Goal: Task Accomplishment & Management: Use online tool/utility

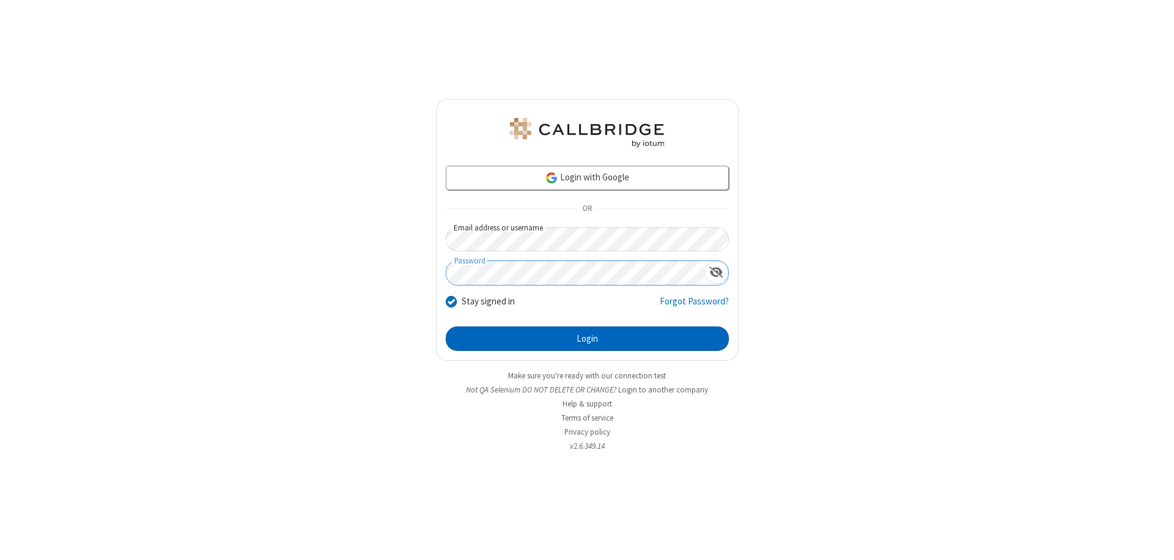
click at [587, 339] on button "Login" at bounding box center [587, 339] width 283 height 24
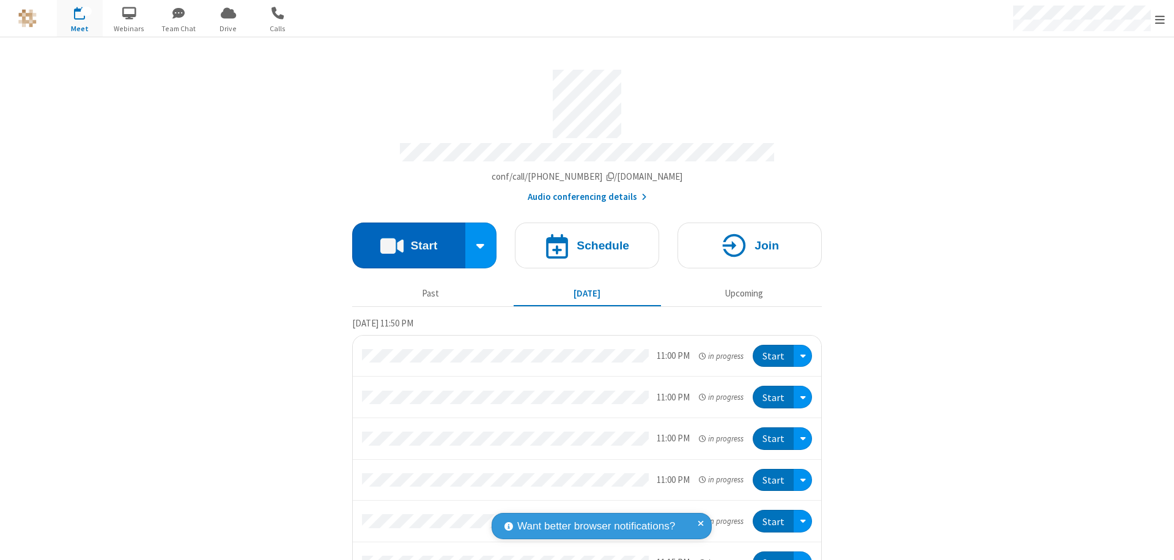
click at [404, 240] on button "Start" at bounding box center [408, 246] width 113 height 46
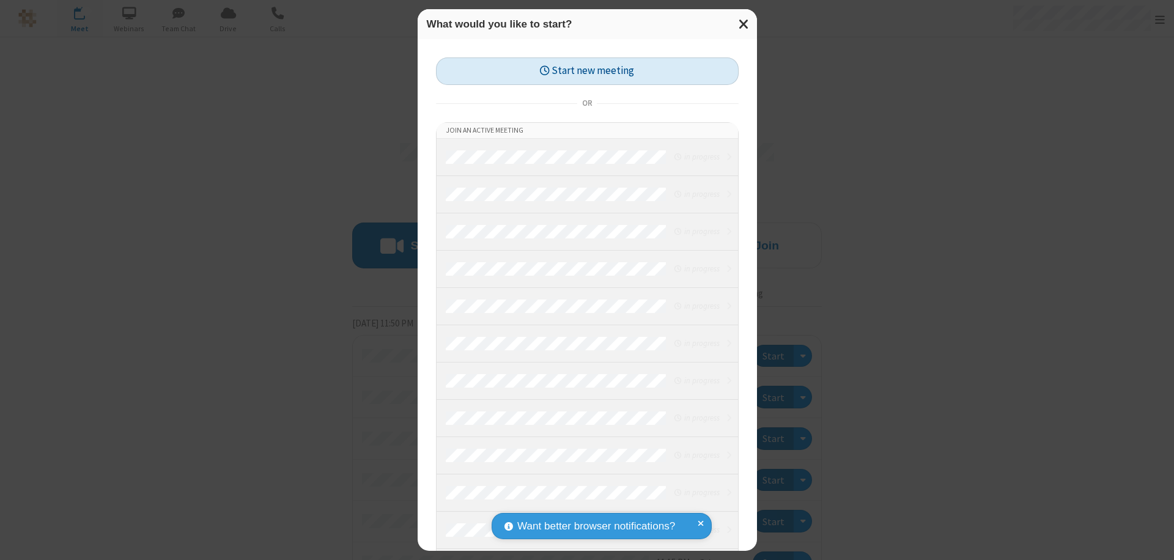
click at [587, 71] on button "Start new meeting" at bounding box center [587, 71] width 303 height 28
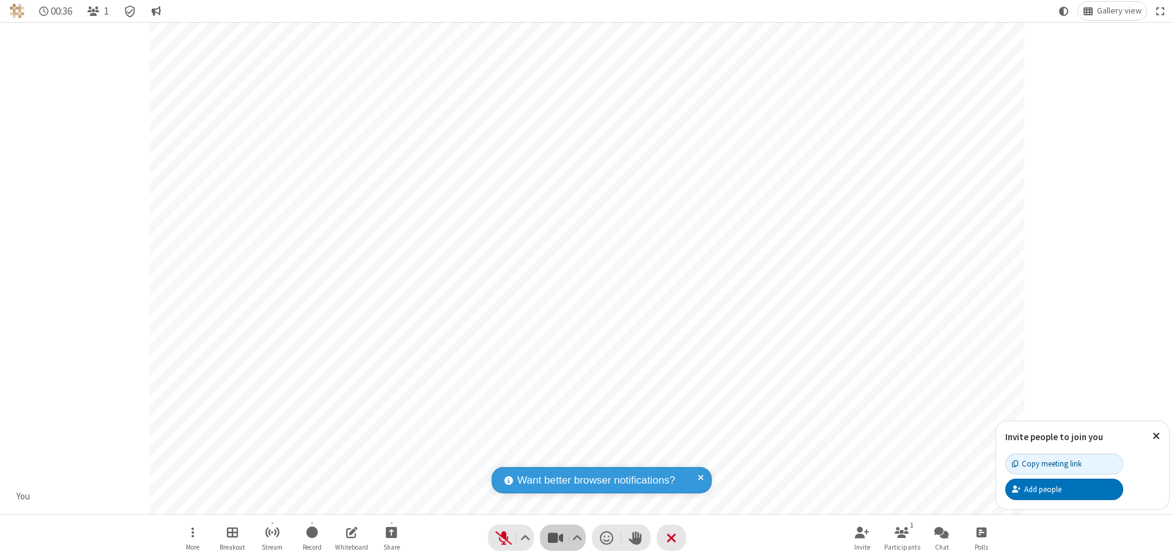
click at [555, 537] on span "Stop video (⌘+Shift+V)" at bounding box center [555, 538] width 18 height 18
click at [555, 537] on span "Start video (⌘+Shift+V)" at bounding box center [555, 538] width 18 height 18
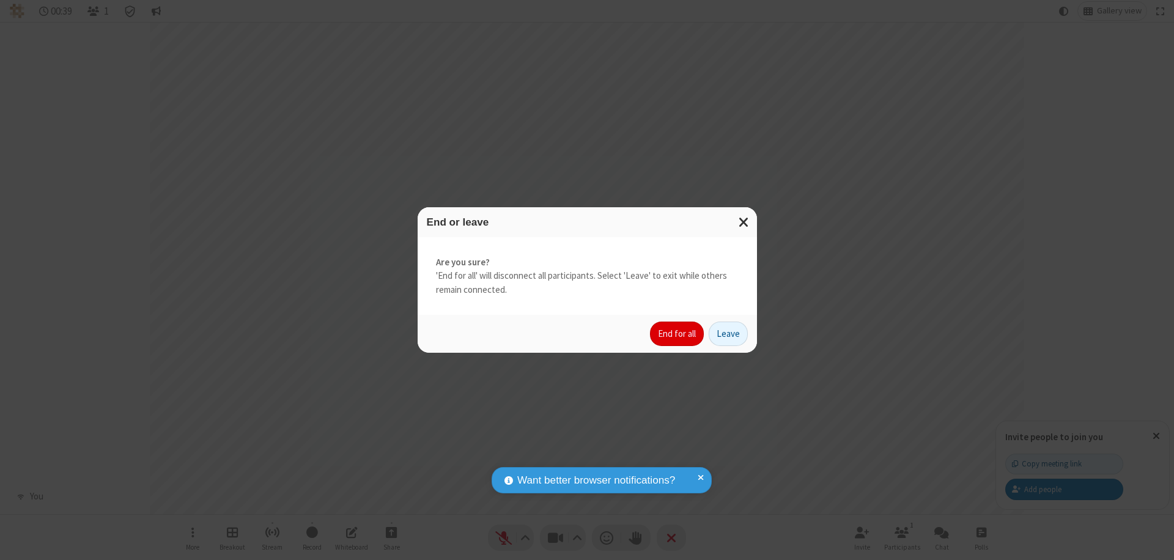
click at [677, 334] on button "End for all" at bounding box center [677, 334] width 54 height 24
